Goal: Check status

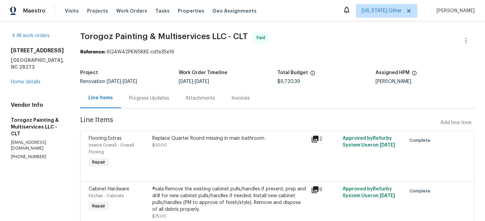
click at [318, 136] on icon at bounding box center [315, 139] width 7 height 7
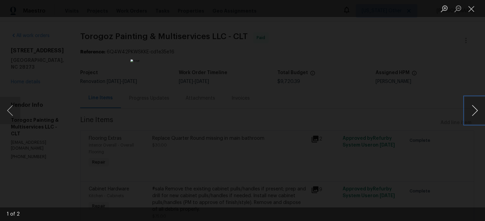
click at [470, 109] on button "Next image" at bounding box center [475, 110] width 20 height 27
click at [472, 7] on button "Close lightbox" at bounding box center [472, 9] width 14 height 12
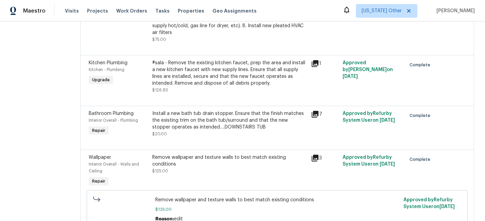
scroll to position [416, 0]
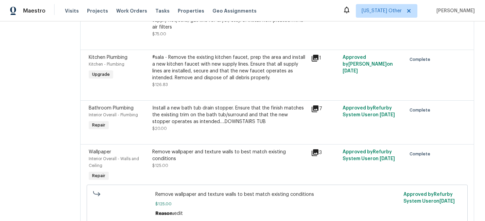
click at [318, 112] on icon at bounding box center [315, 108] width 7 height 7
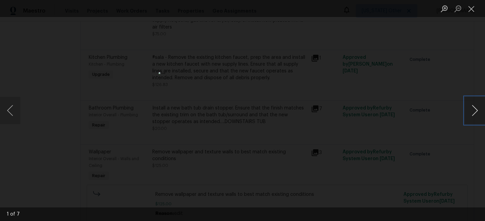
click at [472, 110] on button "Next image" at bounding box center [475, 110] width 20 height 27
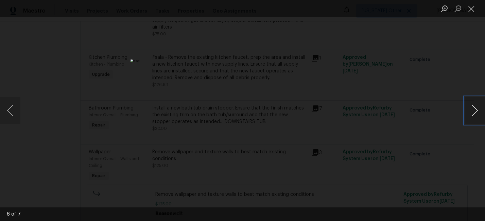
click at [472, 110] on button "Next image" at bounding box center [475, 110] width 20 height 27
click at [472, 8] on button "Close lightbox" at bounding box center [472, 9] width 14 height 12
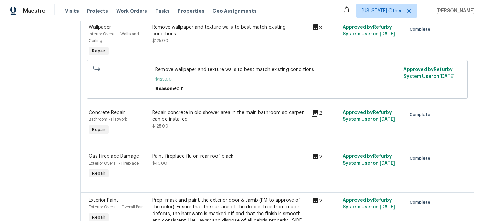
scroll to position [548, 0]
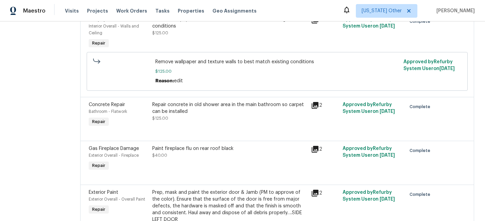
click at [318, 109] on icon at bounding box center [315, 105] width 7 height 7
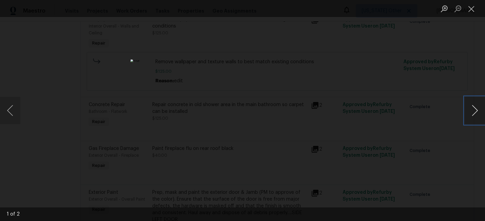
click at [471, 108] on button "Next image" at bounding box center [475, 110] width 20 height 27
click at [471, 7] on button "Close lightbox" at bounding box center [472, 9] width 14 height 12
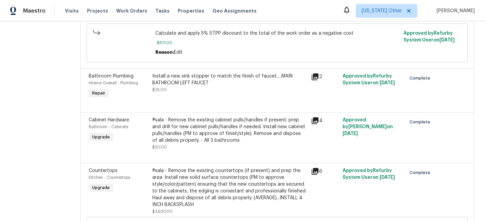
scroll to position [1191, 0]
